Goal: Book appointment/travel/reservation

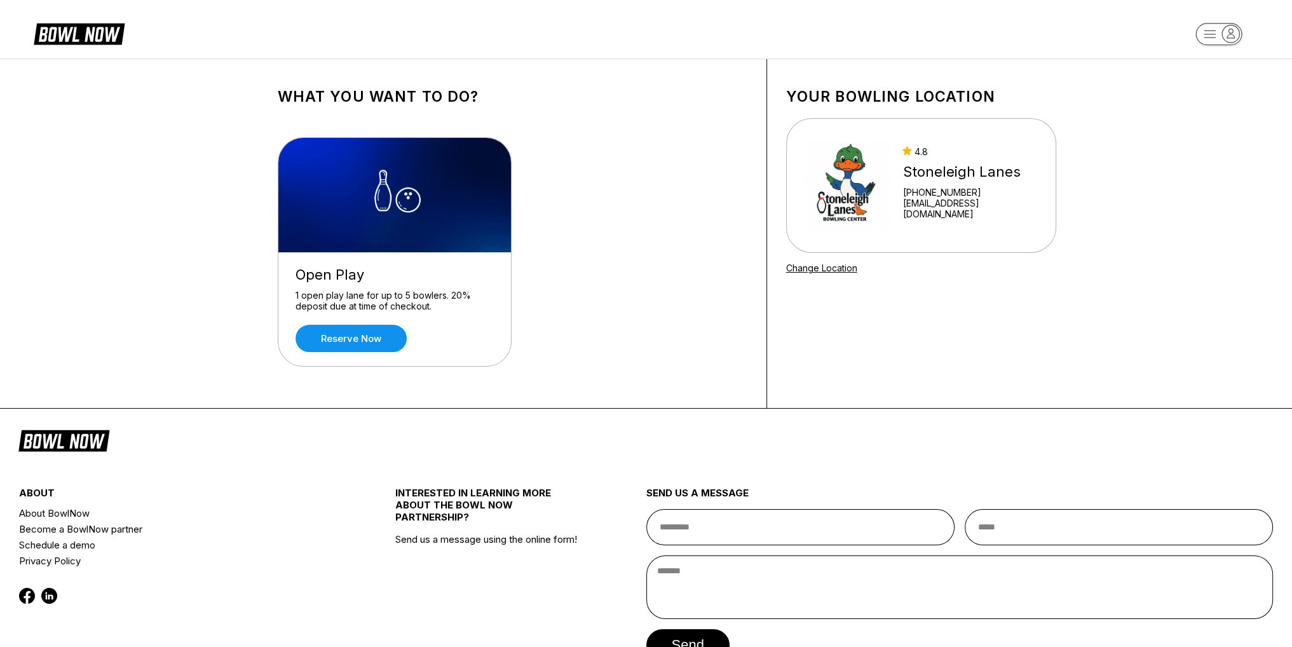
click at [363, 353] on div "Open Play 1 open play lane for up to 5 bowlers. 20% deposit due at time of chec…" at bounding box center [394, 309] width 233 height 114
click at [374, 334] on link "Reserve now" at bounding box center [351, 338] width 111 height 27
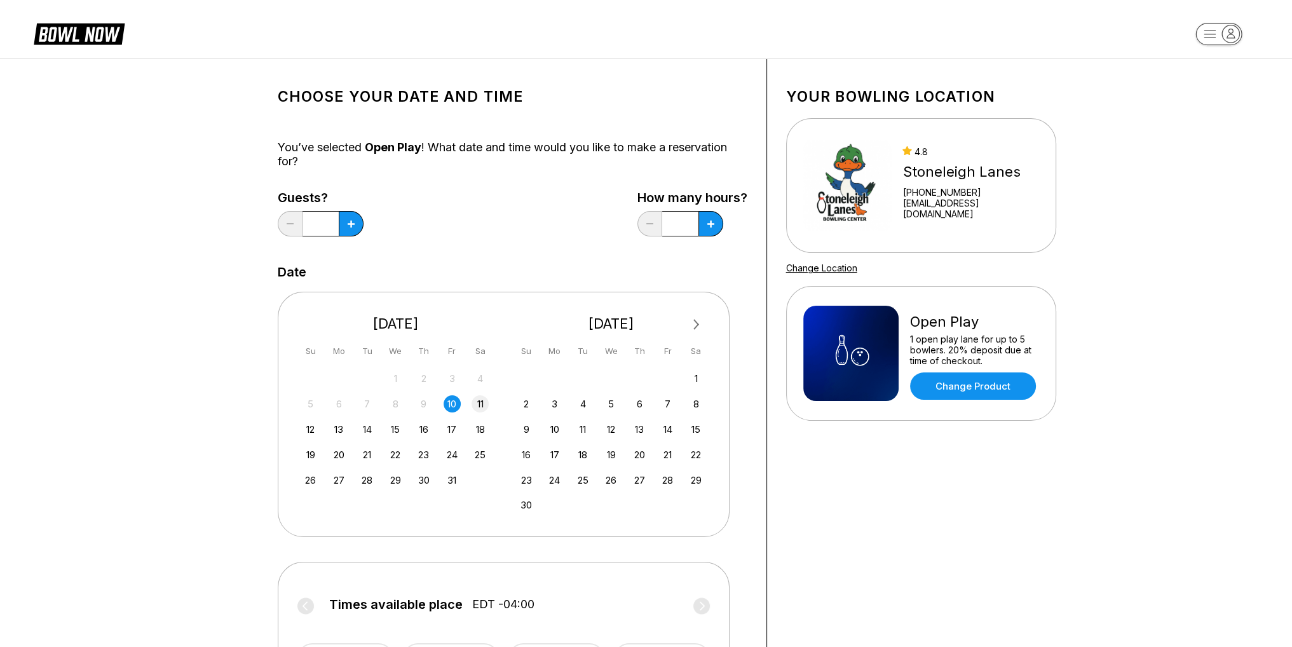
click at [477, 406] on div "11" at bounding box center [480, 403] width 17 height 17
click at [310, 428] on div "12" at bounding box center [310, 429] width 17 height 17
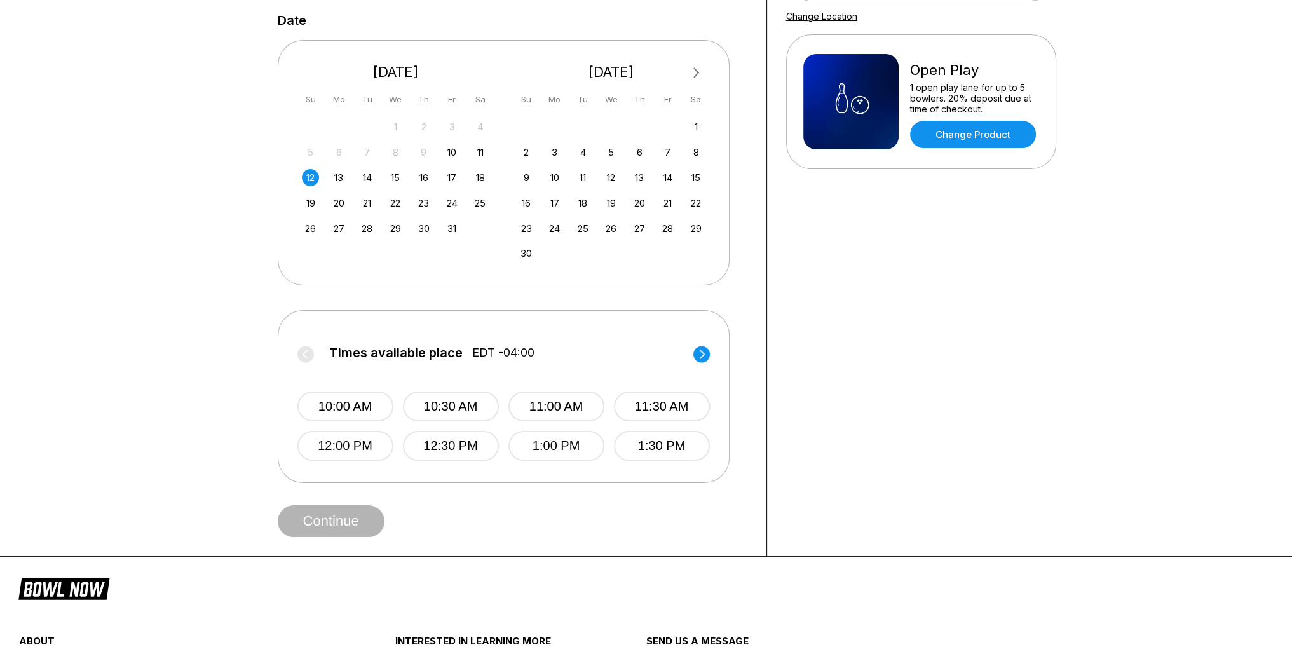
scroll to position [254, 0]
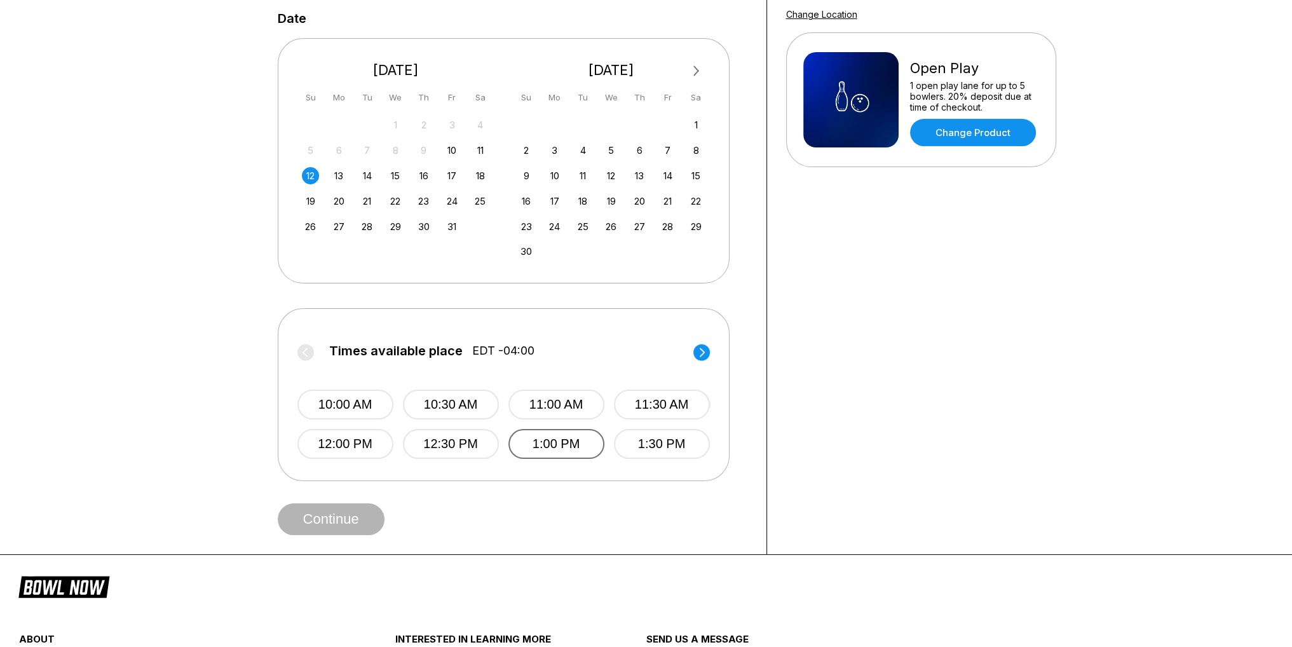
click at [554, 442] on button "1:00 PM" at bounding box center [557, 444] width 96 height 30
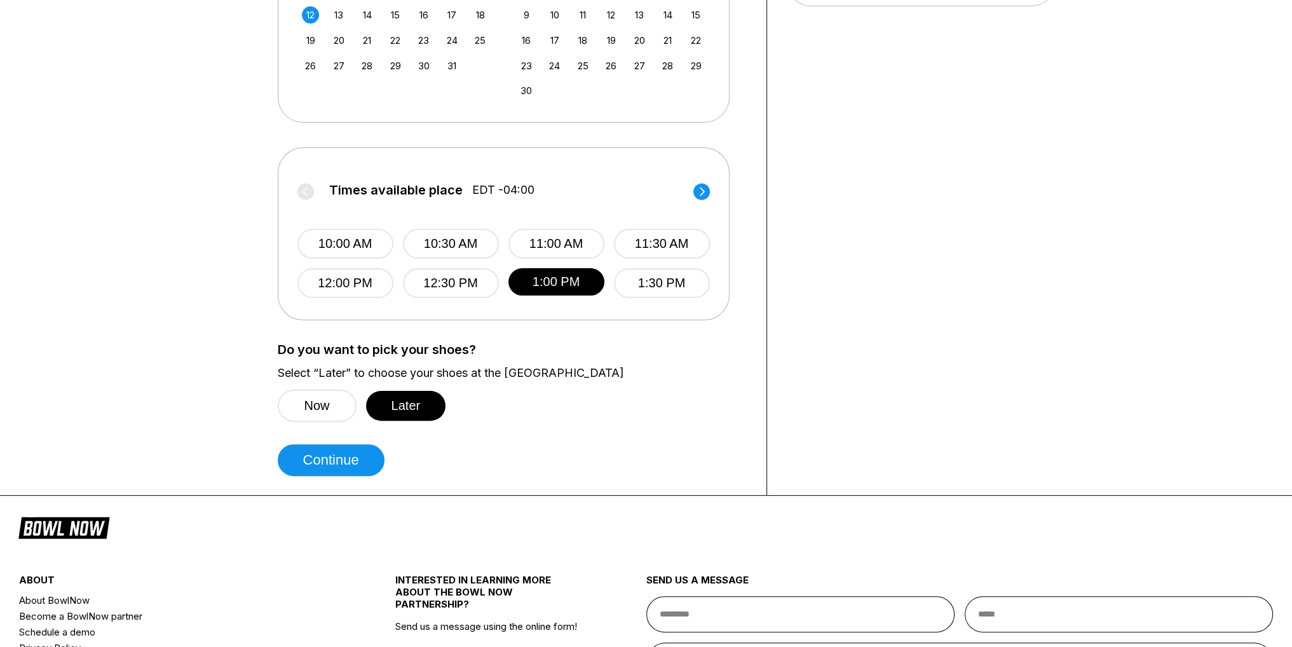
scroll to position [444, 0]
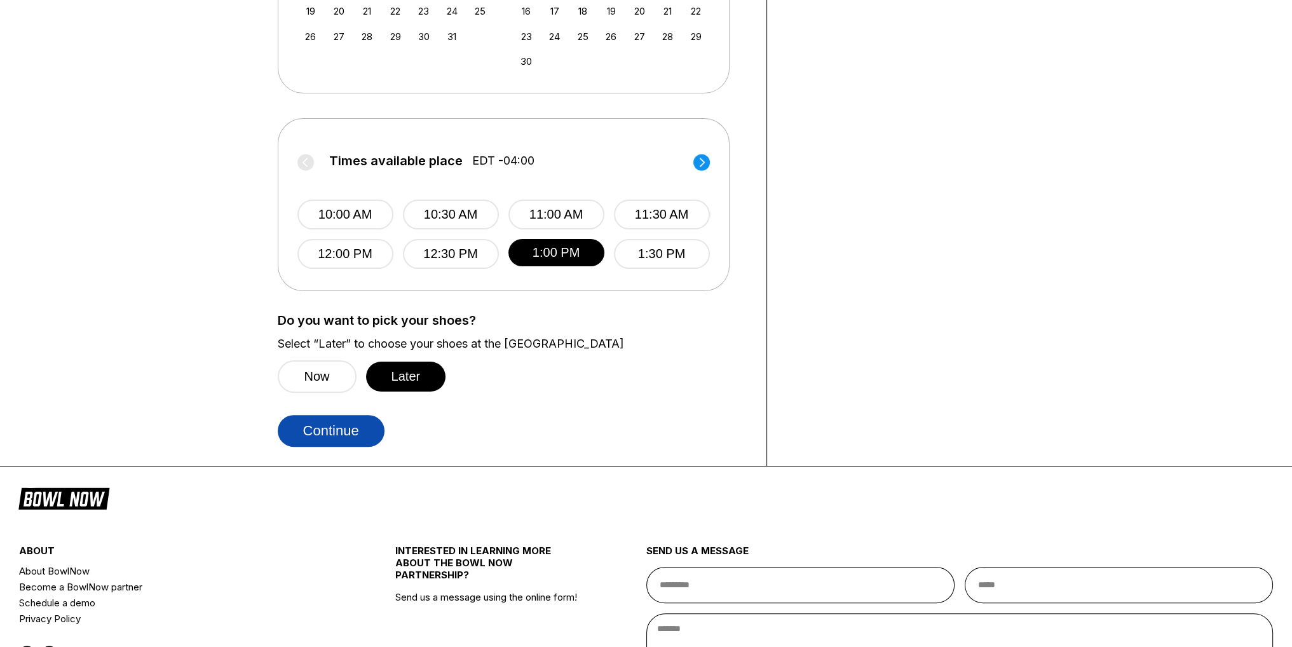
click at [346, 428] on button "Continue" at bounding box center [331, 431] width 107 height 32
select select "**"
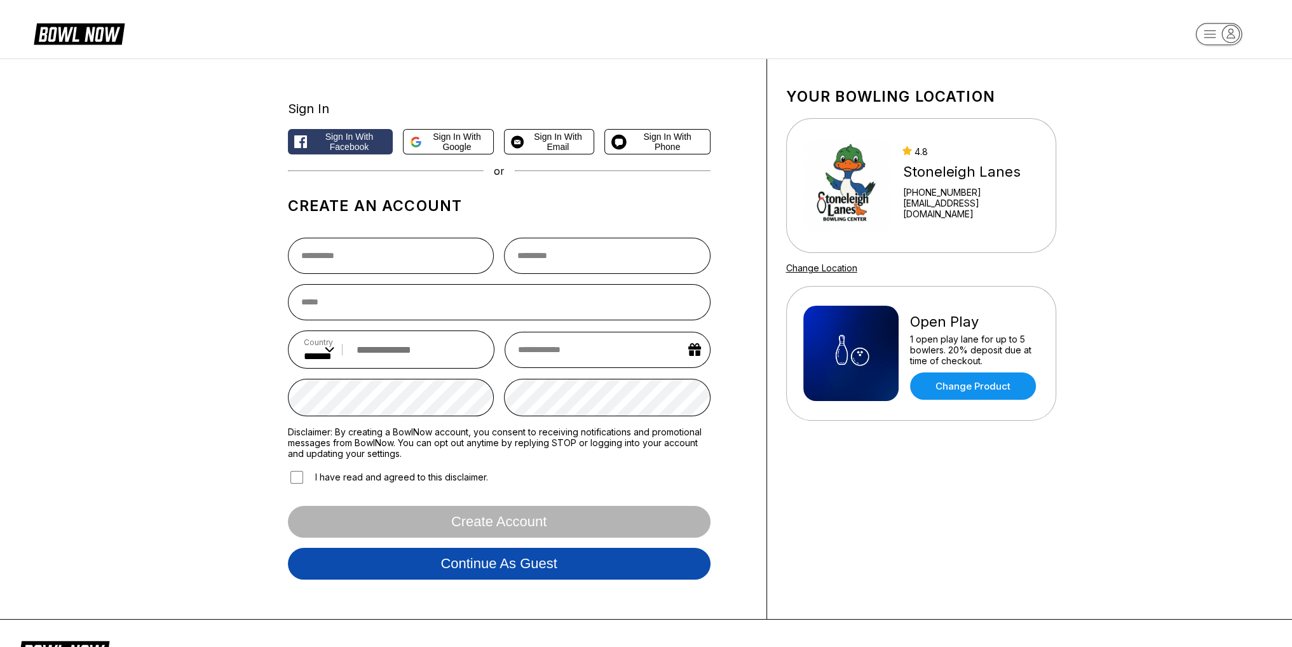
click at [466, 564] on button "Continue as guest" at bounding box center [499, 564] width 423 height 32
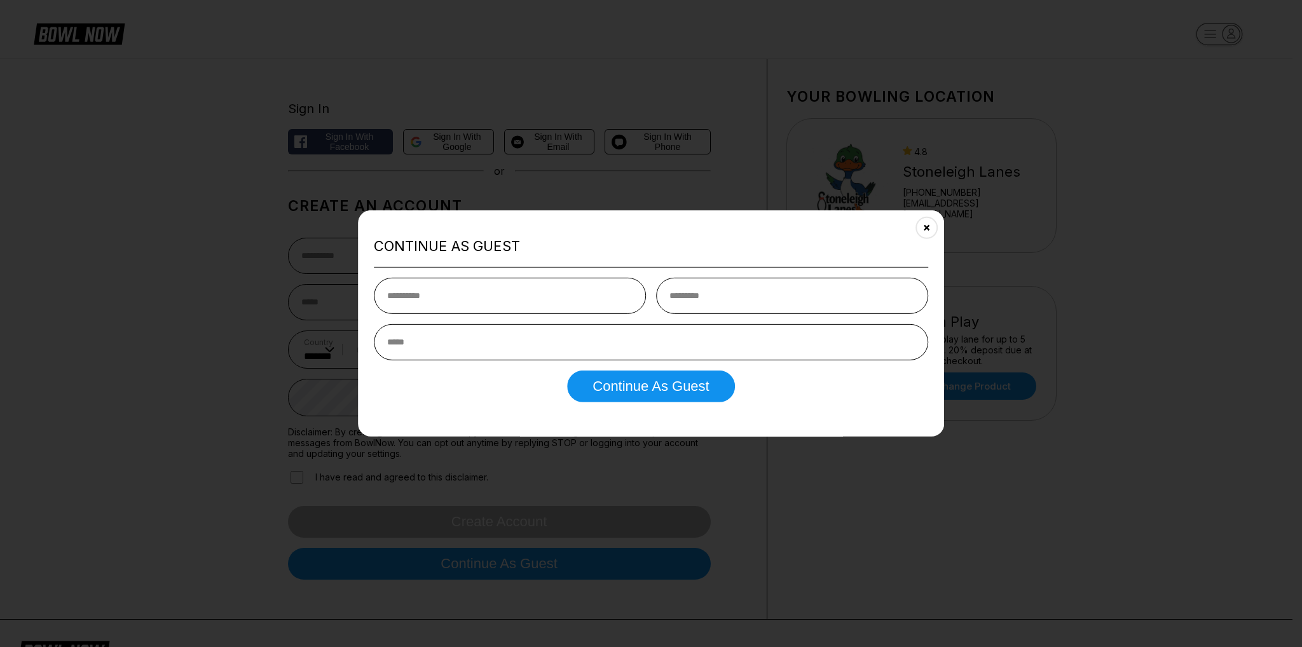
click at [568, 299] on input "text" at bounding box center [510, 295] width 272 height 36
type input "****"
type input "*********"
click at [486, 338] on input "email" at bounding box center [651, 342] width 554 height 36
type input "**********"
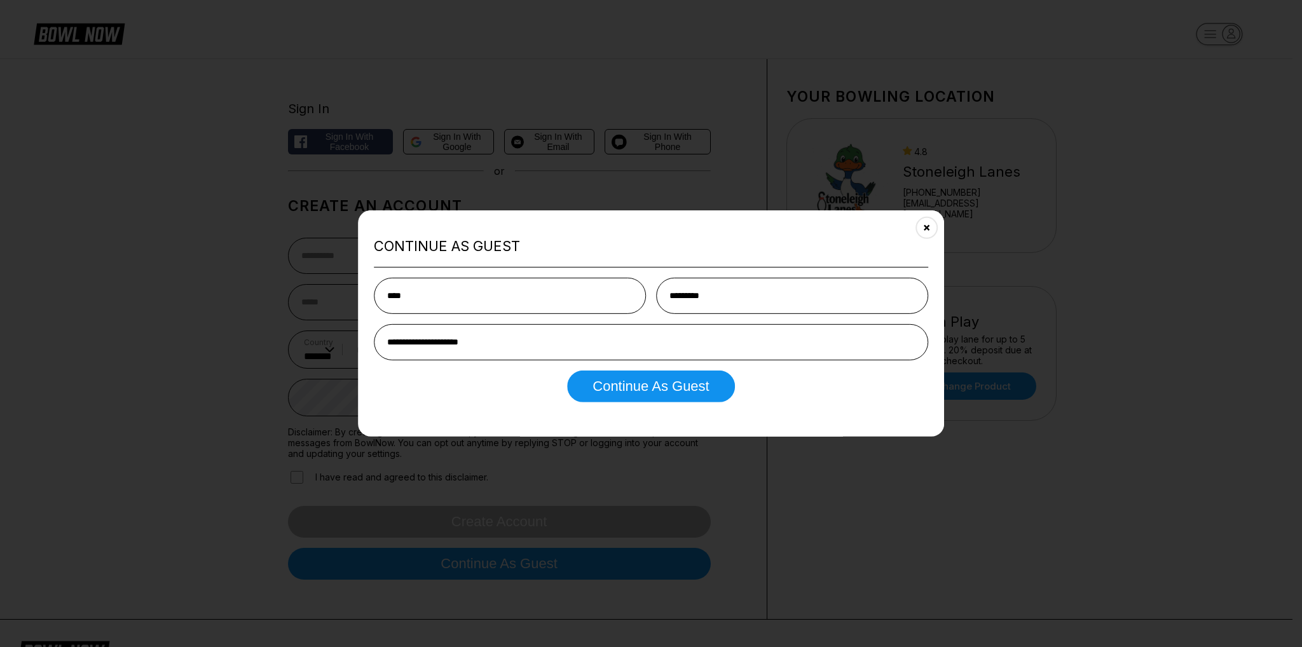
click at [620, 396] on button "Continue as Guest" at bounding box center [650, 386] width 167 height 32
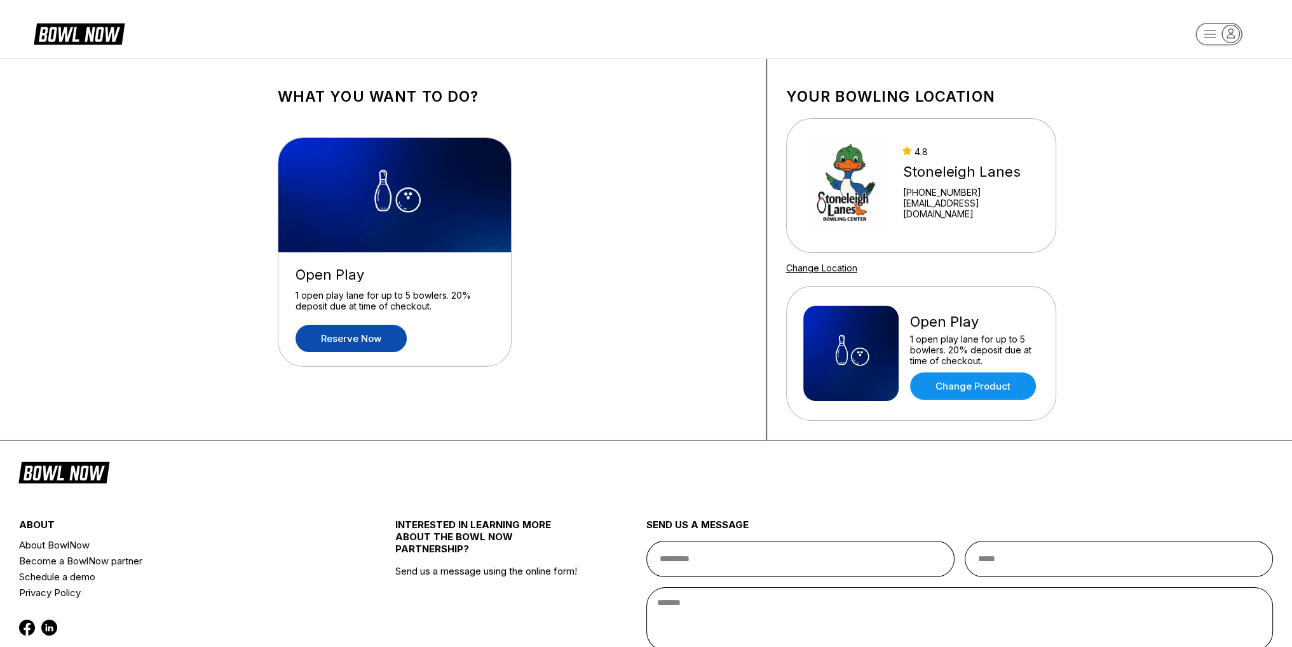
click at [362, 335] on link "Reserve now" at bounding box center [351, 338] width 111 height 27
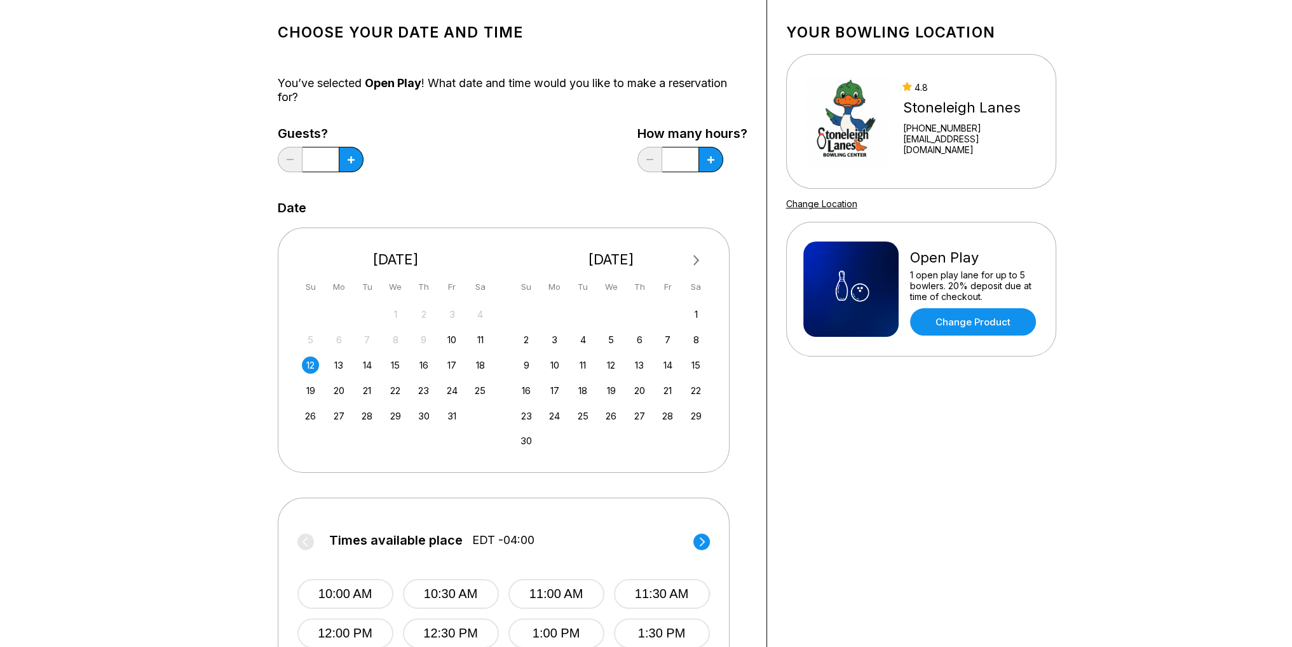
scroll to position [64, 0]
click at [353, 155] on button at bounding box center [351, 159] width 25 height 25
type input "*"
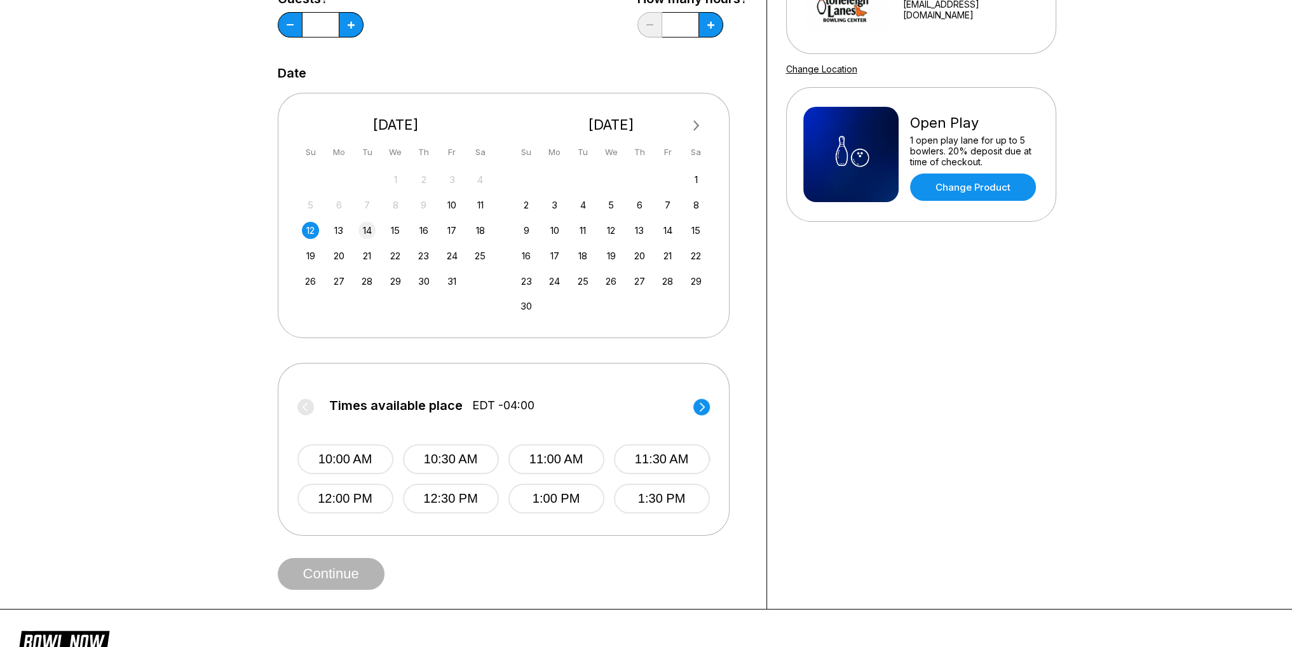
scroll to position [191, 0]
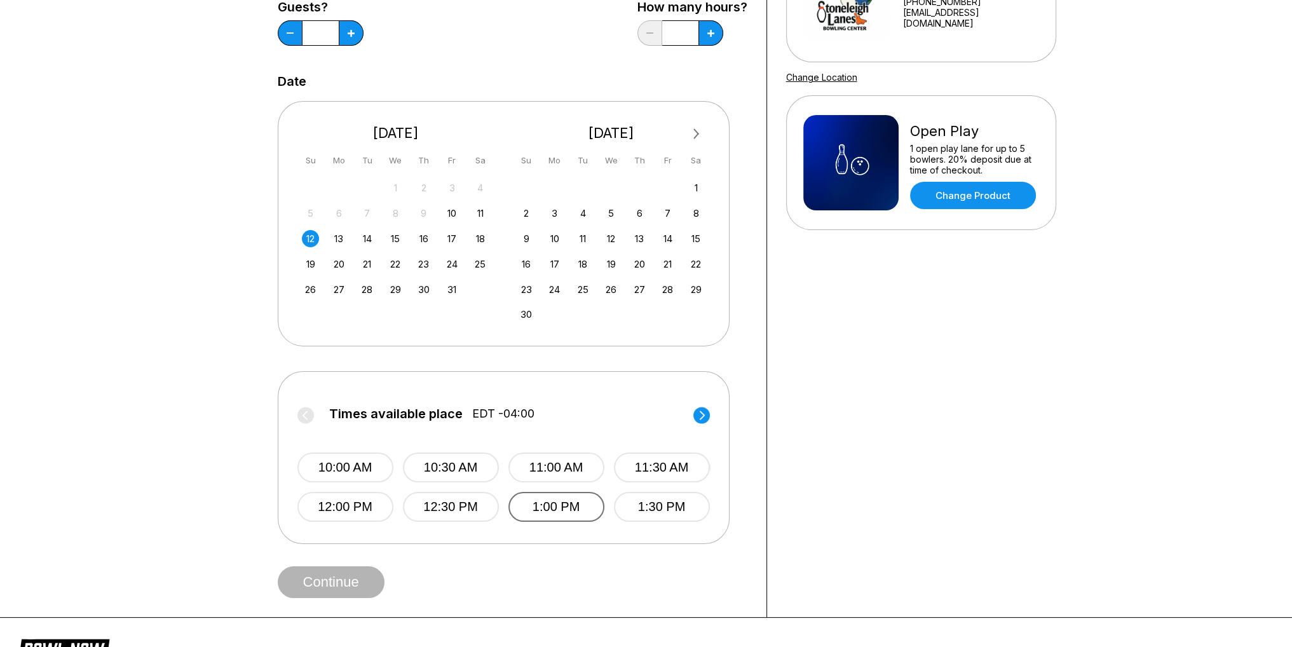
click at [551, 504] on button "1:00 PM" at bounding box center [557, 507] width 96 height 30
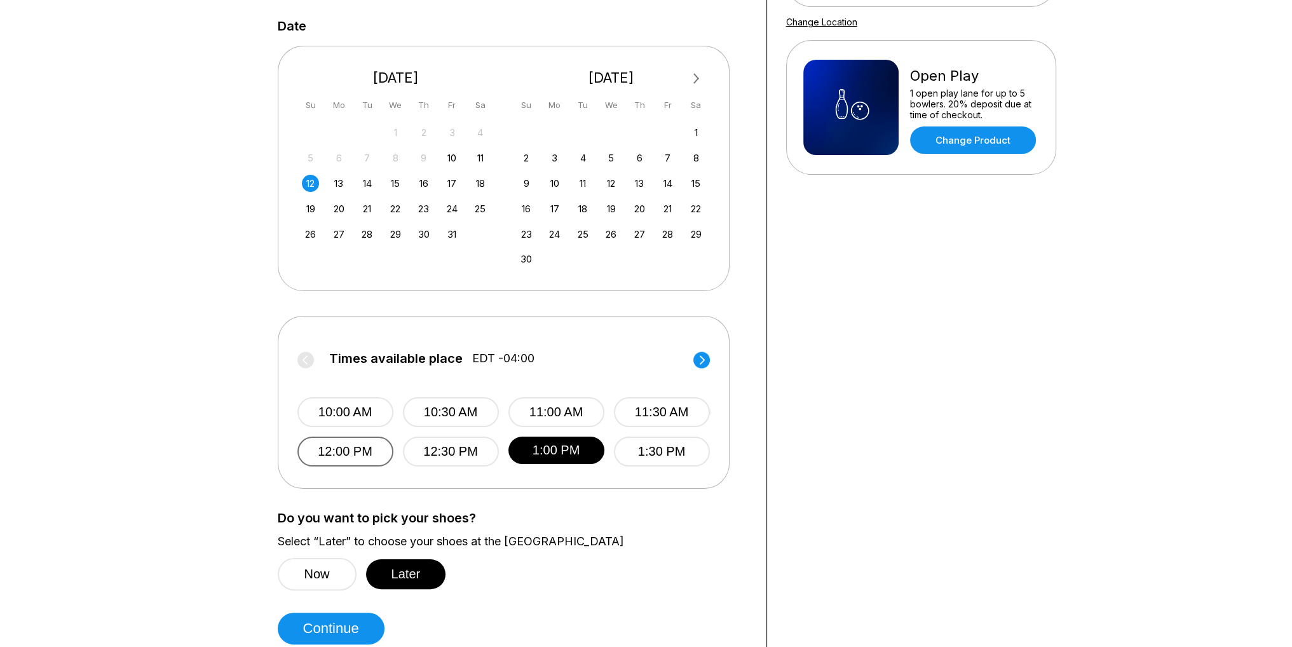
scroll to position [253, 0]
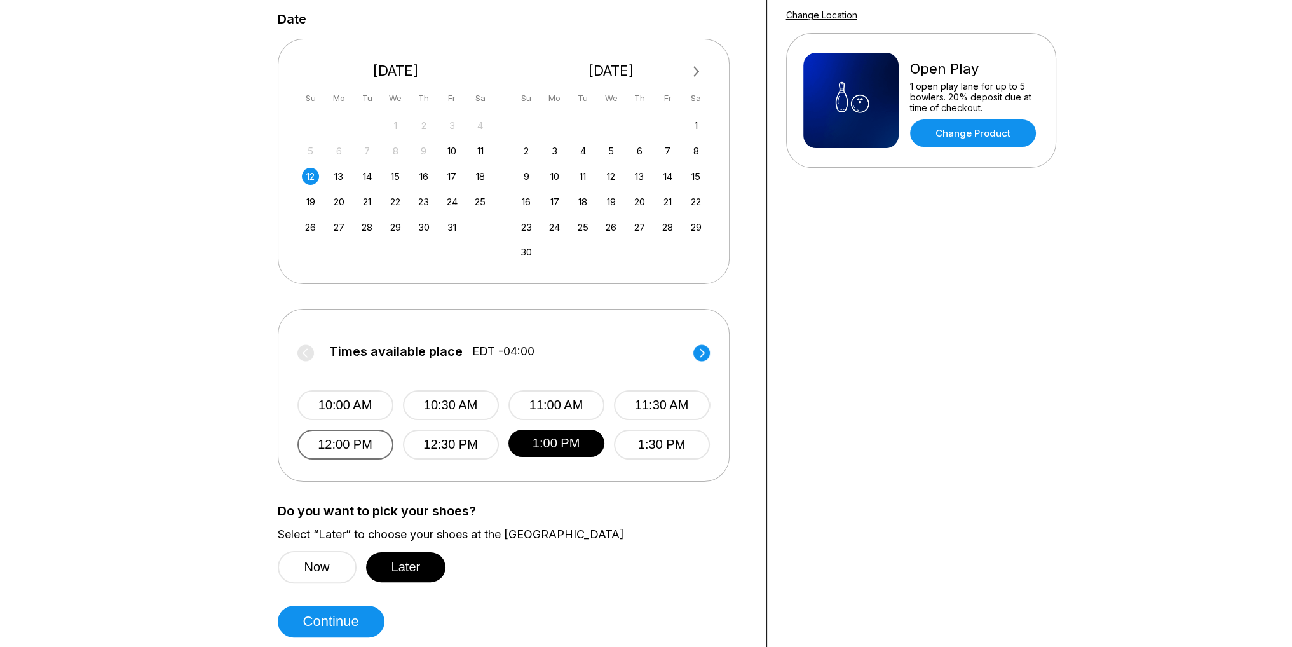
click at [360, 441] on button "12:00 PM" at bounding box center [346, 445] width 96 height 30
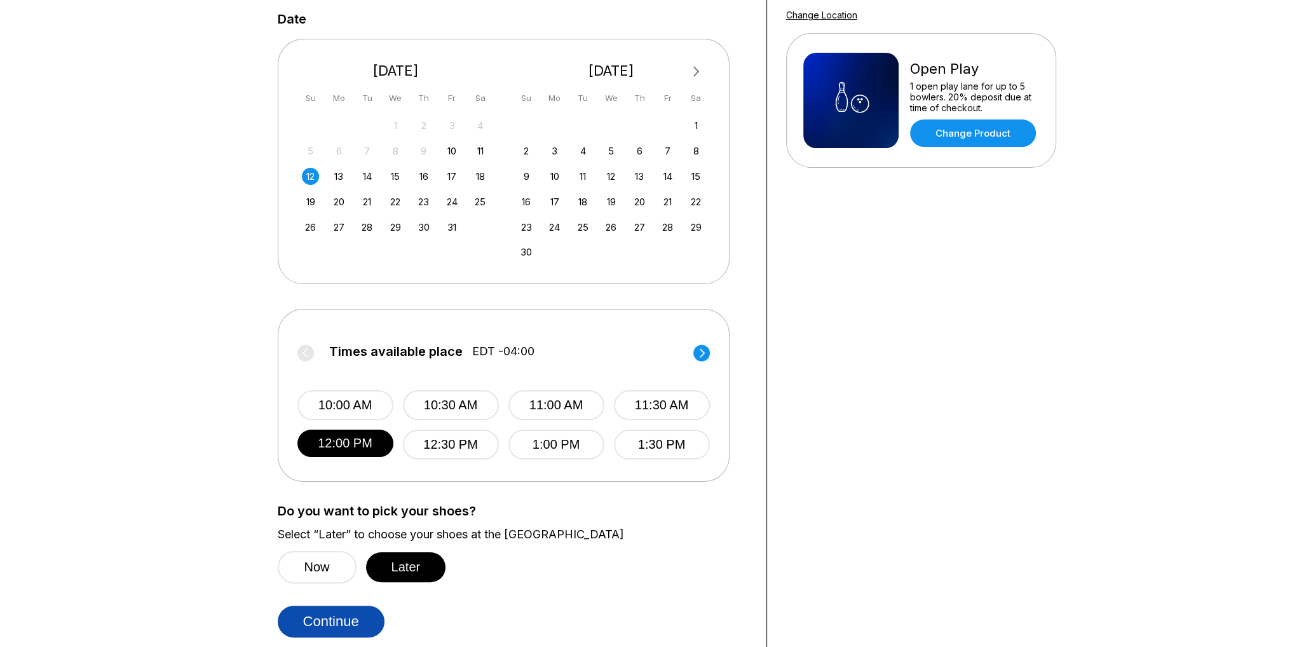
click at [336, 627] on button "Continue" at bounding box center [331, 622] width 107 height 32
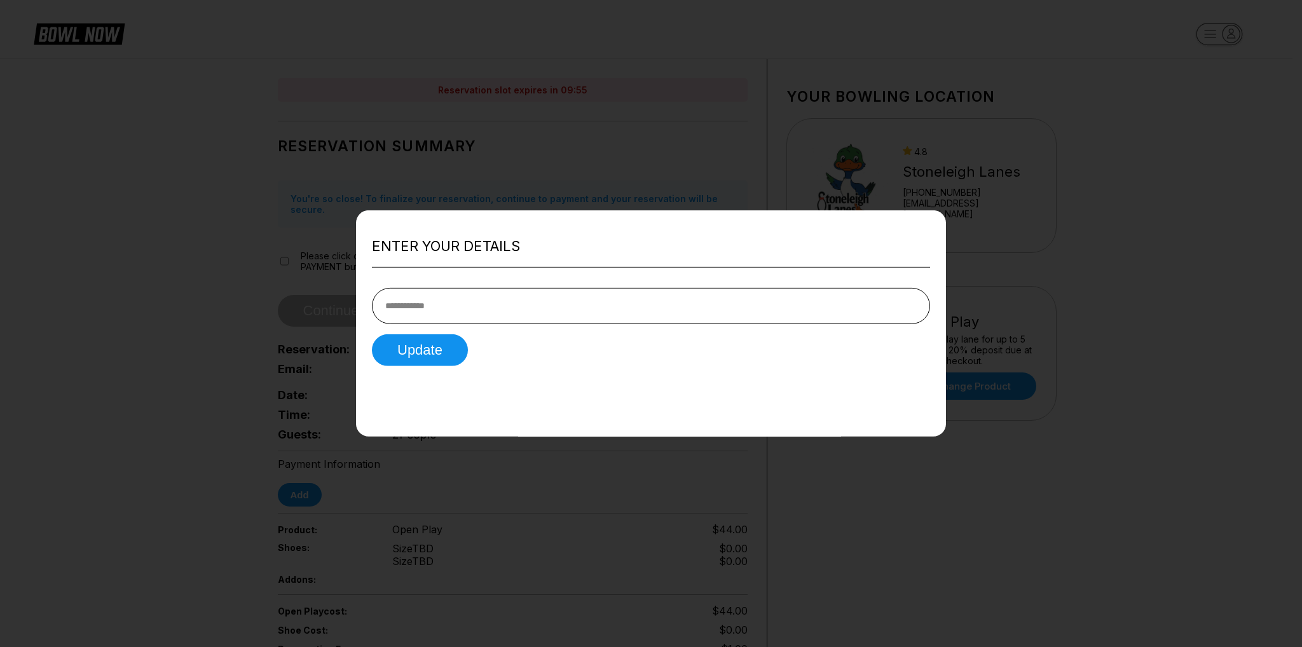
click at [843, 150] on div at bounding box center [651, 323] width 1302 height 647
